Goal: Obtain resource: Obtain resource

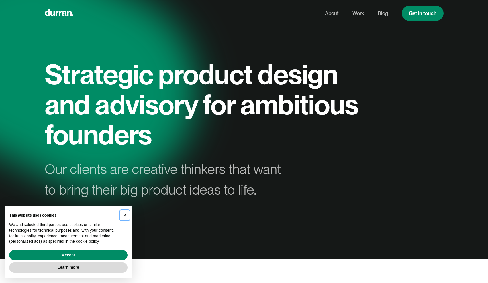
click at [125, 215] on span "×" at bounding box center [124, 215] width 3 height 6
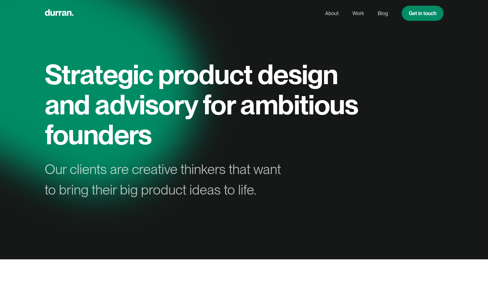
click at [309, 188] on div "Strategic product design and advisory for ambitious founders Our clients are cr…" at bounding box center [244, 129] width 399 height 141
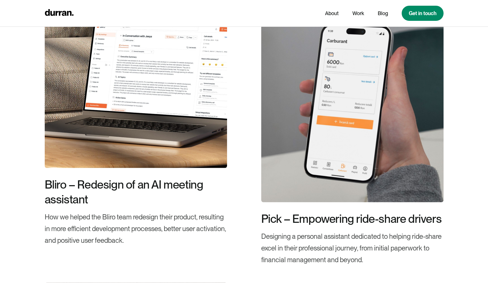
scroll to position [1117, 0]
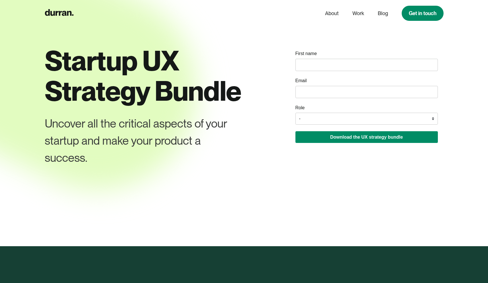
click at [231, 36] on div at bounding box center [244, 141] width 488 height 283
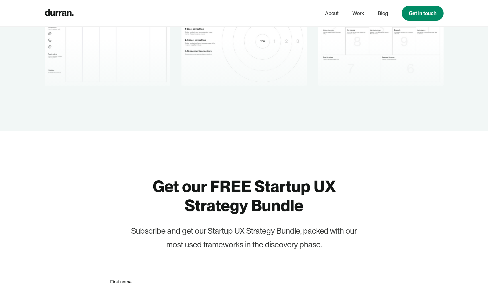
scroll to position [1099, 0]
